Goal: Contribute content

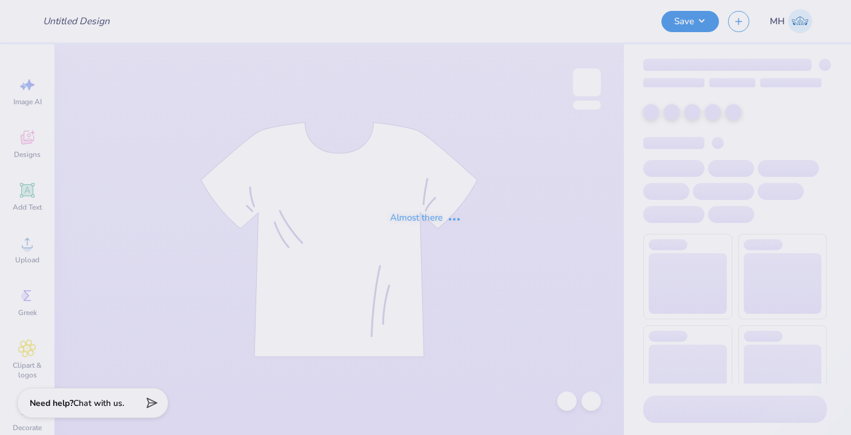
type input "Dk"
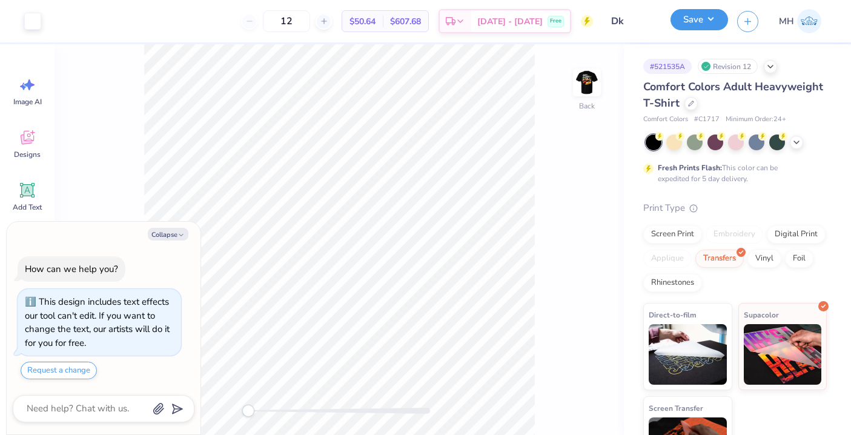
click at [701, 27] on button "Save" at bounding box center [699, 19] width 58 height 21
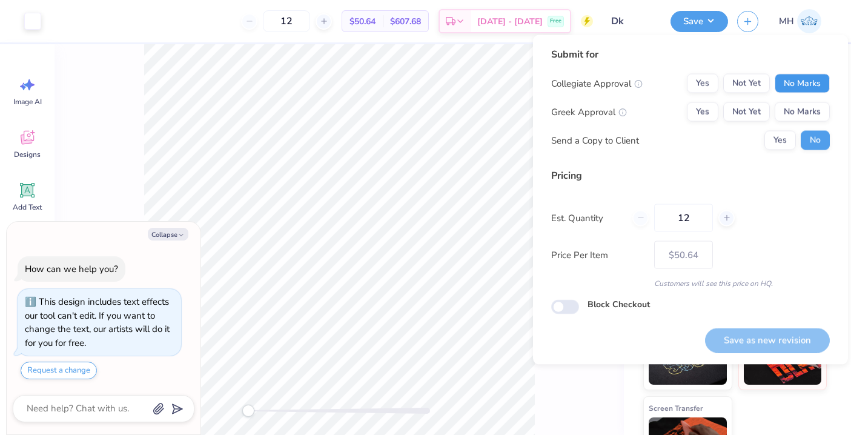
click at [796, 81] on button "No Marks" at bounding box center [802, 83] width 55 height 19
click at [796, 106] on button "No Marks" at bounding box center [802, 111] width 55 height 19
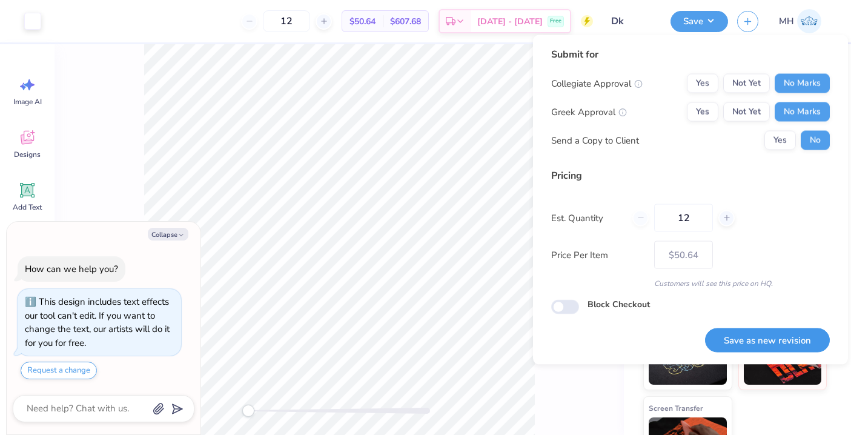
click at [769, 339] on button "Save as new revision" at bounding box center [767, 340] width 125 height 25
type textarea "x"
type input "– –"
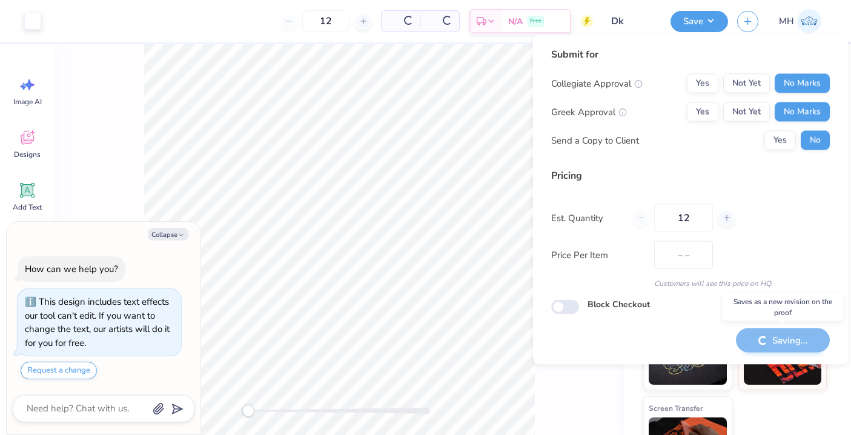
type textarea "x"
type input "$50.64"
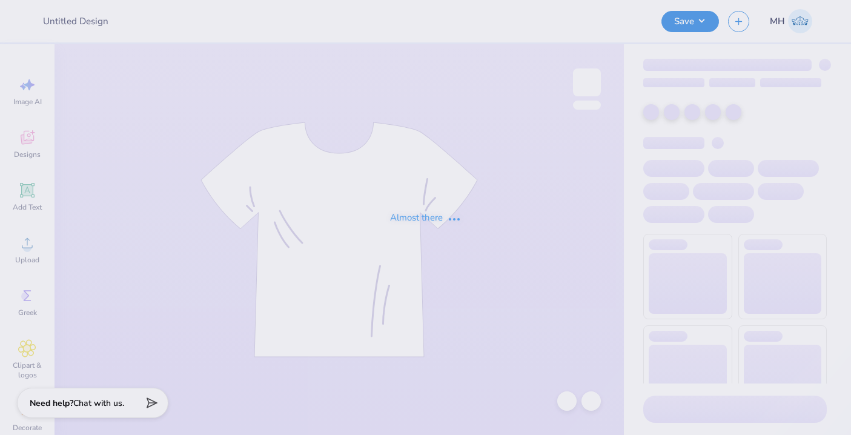
type input "Dk"
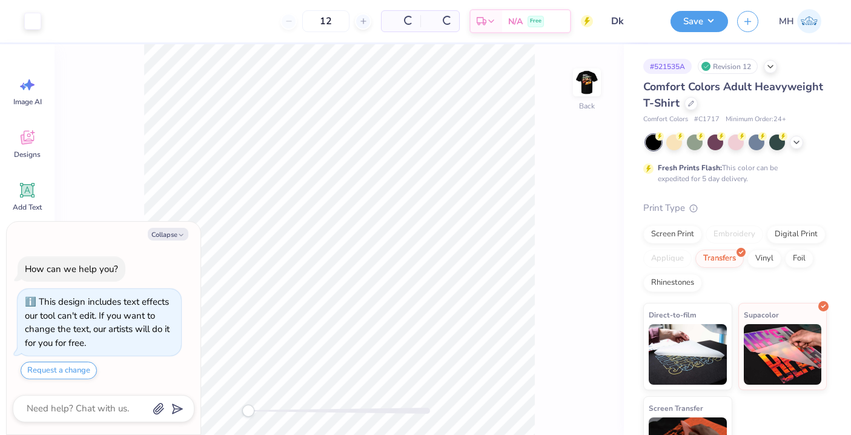
type textarea "x"
